Goal: Task Accomplishment & Management: Complete application form

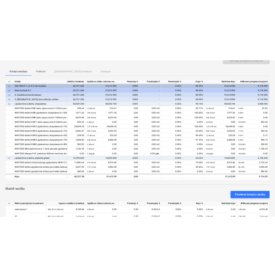
scroll to position [0, 36]
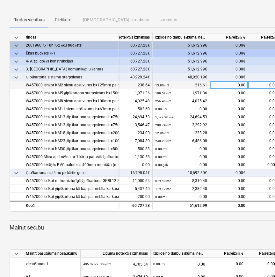
click at [256, 85] on div "0.00 m2" at bounding box center [267, 85] width 38 height 8
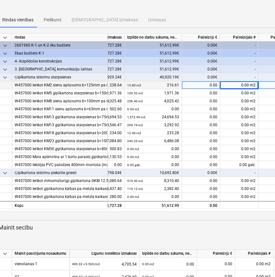
scroll to position [0, 54]
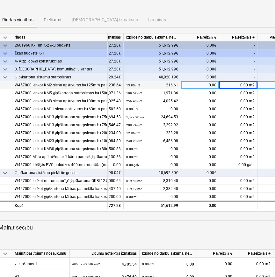
click at [231, 84] on div "0.00 m2" at bounding box center [238, 85] width 38 height 8
type input "1,32"
click at [245, 83] on div "0.00 m2" at bounding box center [238, 85] width 38 height 8
type input "1.32"
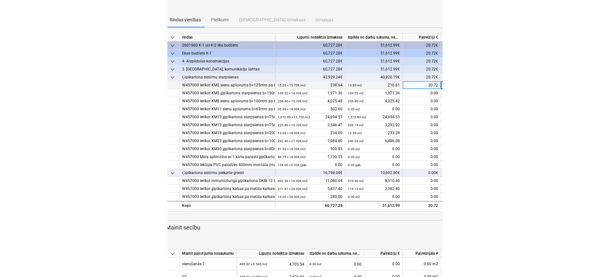
scroll to position [56, 0]
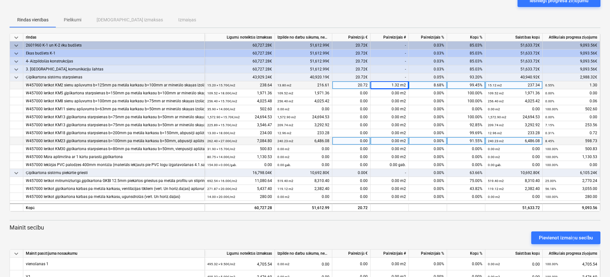
click at [318, 138] on div "240.23 m2 6,486.08" at bounding box center [303, 141] width 52 height 8
click at [364, 139] on div "0.00" at bounding box center [351, 141] width 38 height 8
type input "598.73"
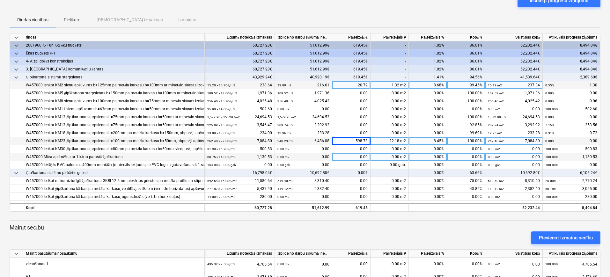
click at [359, 158] on div "0.00" at bounding box center [351, 157] width 38 height 8
type input "913.98"
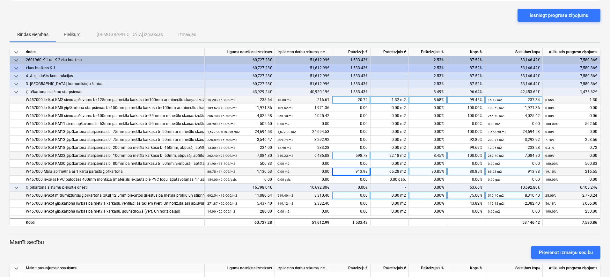
scroll to position [120, 0]
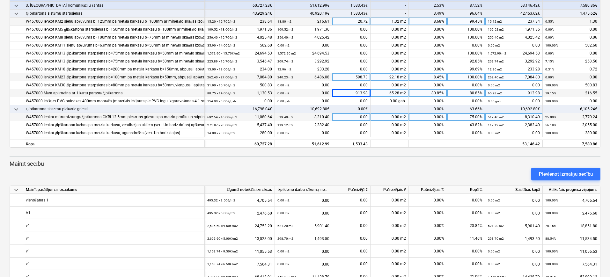
click at [429, 118] on div "0.00%" at bounding box center [428, 117] width 38 height 8
type input "25"
click at [431, 116] on div "25.00%" at bounding box center [428, 117] width 38 height 8
type input "0"
click at [365, 115] on div "0.00" at bounding box center [351, 117] width 38 height 8
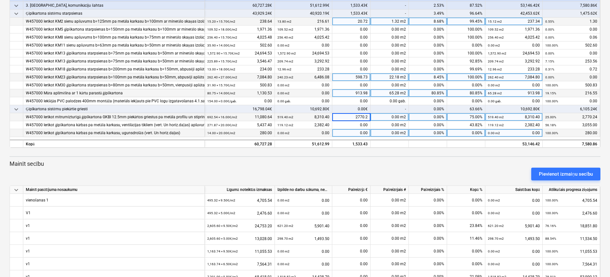
type input "2770.24"
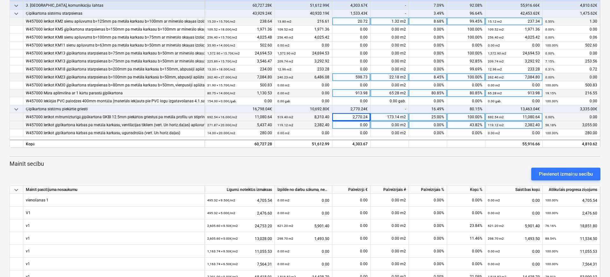
click at [357, 124] on div "0.00" at bounding box center [351, 125] width 38 height 8
type input "2152.96"
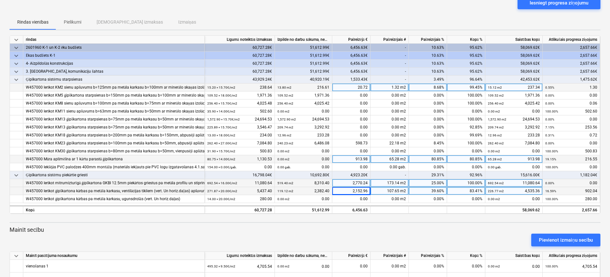
scroll to position [40, 0]
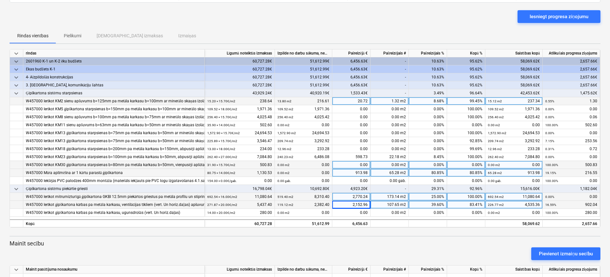
click at [464, 166] on div "0.00%" at bounding box center [466, 165] width 38 height 8
type input "100"
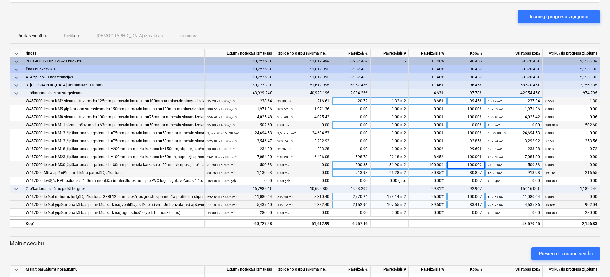
click at [356, 123] on div "0.00" at bounding box center [351, 125] width 38 height 8
click at [395, 125] on div "0.00 m2" at bounding box center [389, 125] width 38 height 8
click at [360, 125] on div "0.00" at bounding box center [351, 125] width 38 height 8
type input "434"
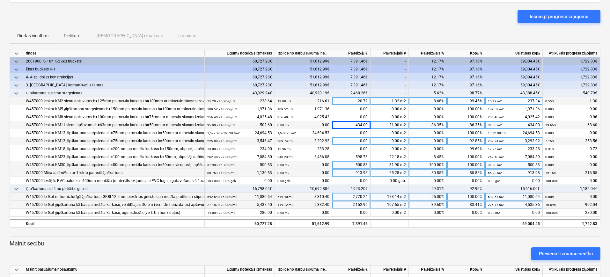
click at [362, 140] on div "0.00" at bounding box center [351, 141] width 38 height 8
type input "169.75"
click at [414, 221] on div at bounding box center [305, 230] width 591 height 5
click at [417, 221] on div at bounding box center [305, 236] width 591 height 1
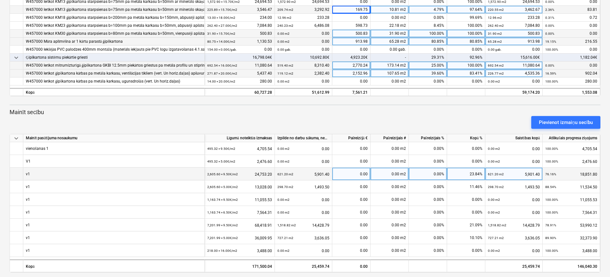
scroll to position [177, 0]
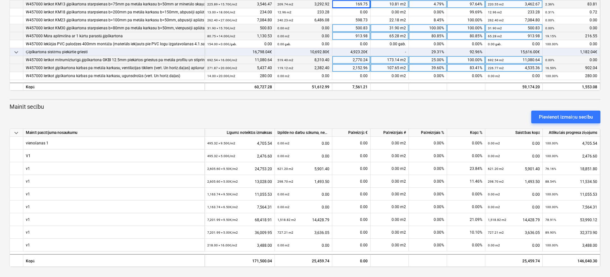
click at [417, 101] on div "keyboard_arrow_down rindas Līgumā noteiktās izmaksas Izpilde no darbu sākuma, n…" at bounding box center [305, 89] width 591 height 355
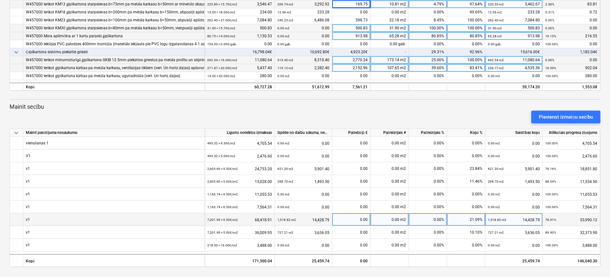
click at [362, 219] on div "0.00" at bounding box center [351, 219] width 33 height 13
click at [355, 218] on div "0.00" at bounding box center [351, 219] width 33 height 13
type input "10584.05"
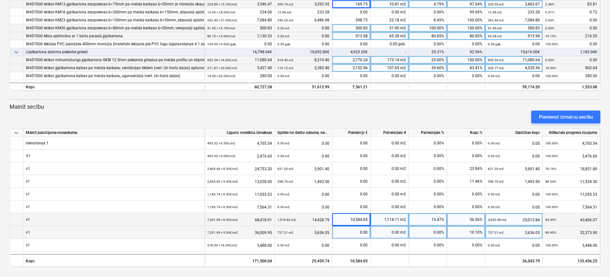
click at [356, 221] on div "0.00" at bounding box center [351, 232] width 33 height 13
click at [359, 221] on div "0.00" at bounding box center [351, 232] width 33 height 13
type input "5570.55"
click at [408, 107] on p "Mainīt secību" at bounding box center [305, 107] width 591 height 8
click at [338, 116] on div "Pievienot izmaiņu secību" at bounding box center [305, 117] width 596 height 18
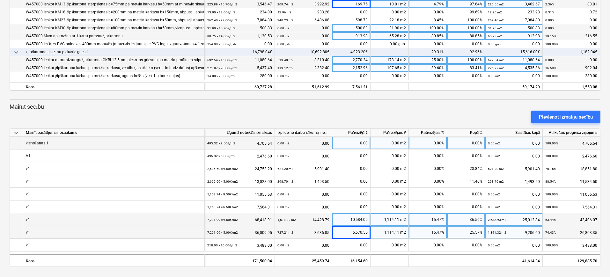
click at [361, 144] on div "0.00" at bounding box center [351, 143] width 33 height 13
type input "1152.83"
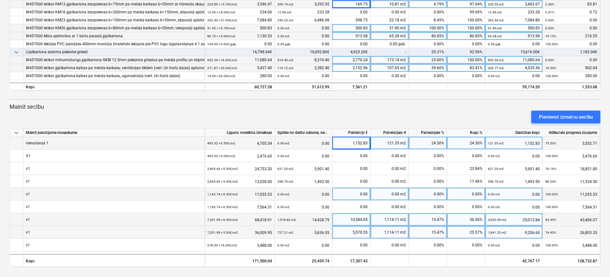
click at [350, 191] on div "0.00" at bounding box center [351, 194] width 33 height 13
click at [358, 193] on div "0.00" at bounding box center [351, 194] width 33 height 13
type input "3590.24"
click at [355, 144] on div "1,152.83" at bounding box center [351, 143] width 33 height 13
click at [351, 142] on div "1,152.83" at bounding box center [351, 143] width 33 height 13
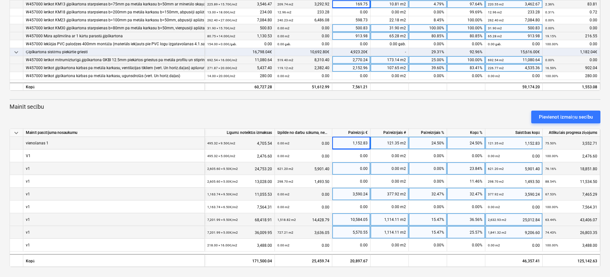
click at [354, 165] on div "0.00" at bounding box center [351, 168] width 33 height 13
type input "3063.75"
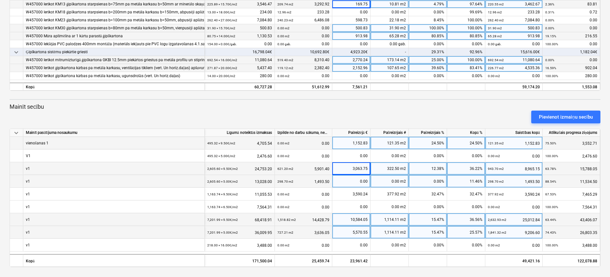
click at [355, 183] on div "0.00" at bounding box center [351, 181] width 33 height 13
type input "1612.5"
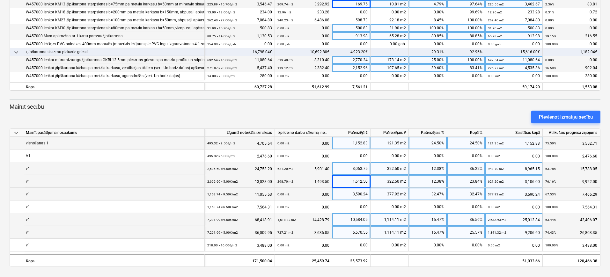
click at [356, 195] on div "3,590.24" at bounding box center [351, 194] width 33 height 13
click at [357, 218] on div "10,584.05" at bounding box center [351, 219] width 33 height 13
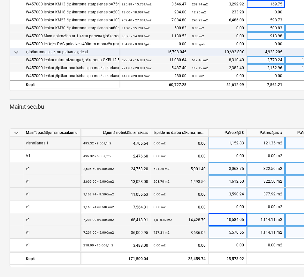
click at [220, 166] on div "3,063.75" at bounding box center [227, 168] width 33 height 13
click at [220, 166] on input "3063.75" at bounding box center [227, 168] width 38 height 12
type input "1586.98"
click at [235, 217] on div "10,584.05" at bounding box center [227, 219] width 33 height 13
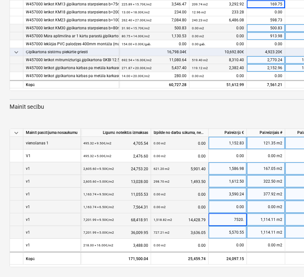
type input "7520.3"
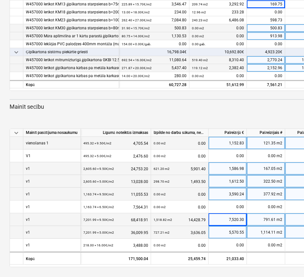
click at [230, 221] on div "5,570.55" at bounding box center [227, 232] width 33 height 13
type input "3958.05"
click at [231, 167] on div "1,586.98" at bounding box center [227, 168] width 33 height 13
type input "3063.75"
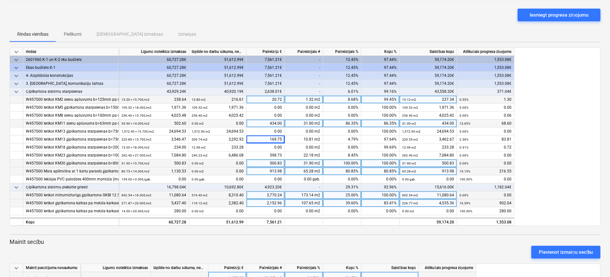
scroll to position [80, 0]
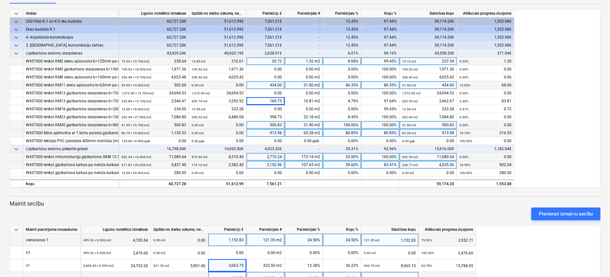
click at [489, 170] on div "keyboard_arrow_down rindas Līgumā noteiktās izmaksas Izpilde no darbu sākuma, n…" at bounding box center [305, 98] width 591 height 179
click at [481, 199] on div "keyboard_arrow_down rindas Līgumā noteiktās izmaksas Izpilde no darbu sākuma, n…" at bounding box center [305, 186] width 591 height 355
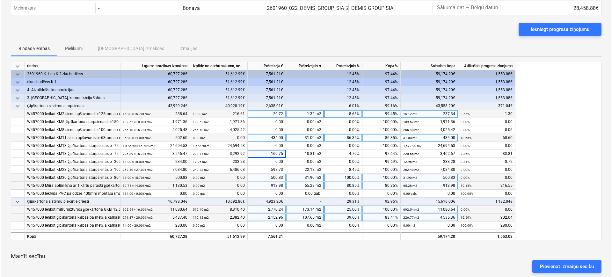
scroll to position [0, 0]
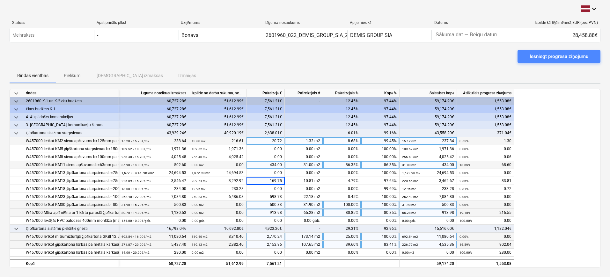
click at [489, 55] on div "Iesniegt progresa ziņojumu" at bounding box center [559, 56] width 59 height 8
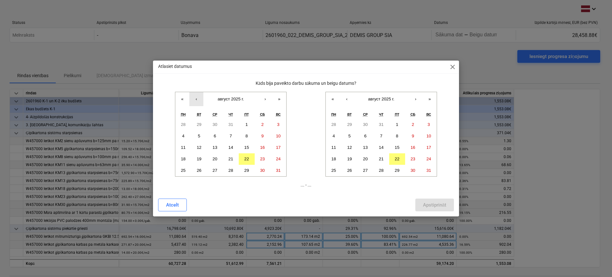
click at [196, 98] on button "‹" at bounding box center [196, 99] width 14 height 14
click at [264, 159] on abbr "26" at bounding box center [262, 159] width 5 height 5
click at [400, 158] on button "22" at bounding box center [397, 158] width 16 height 11
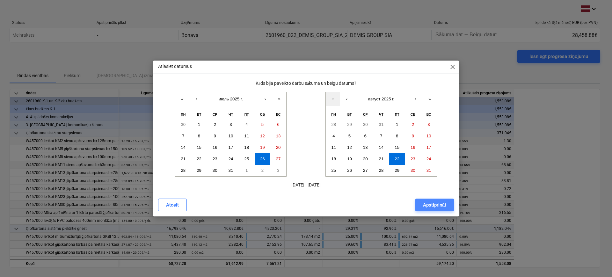
click at [440, 203] on div "Apstiprināt" at bounding box center [434, 205] width 23 height 8
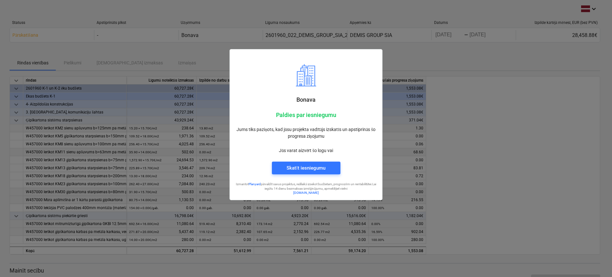
click at [452, 93] on div at bounding box center [306, 138] width 612 height 277
click at [427, 68] on div at bounding box center [306, 138] width 612 height 277
click at [474, 97] on div at bounding box center [306, 138] width 612 height 277
click at [344, 170] on div "Skatīt iesniegumu" at bounding box center [305, 168] width 147 height 18
